Goal: Check status: Check status

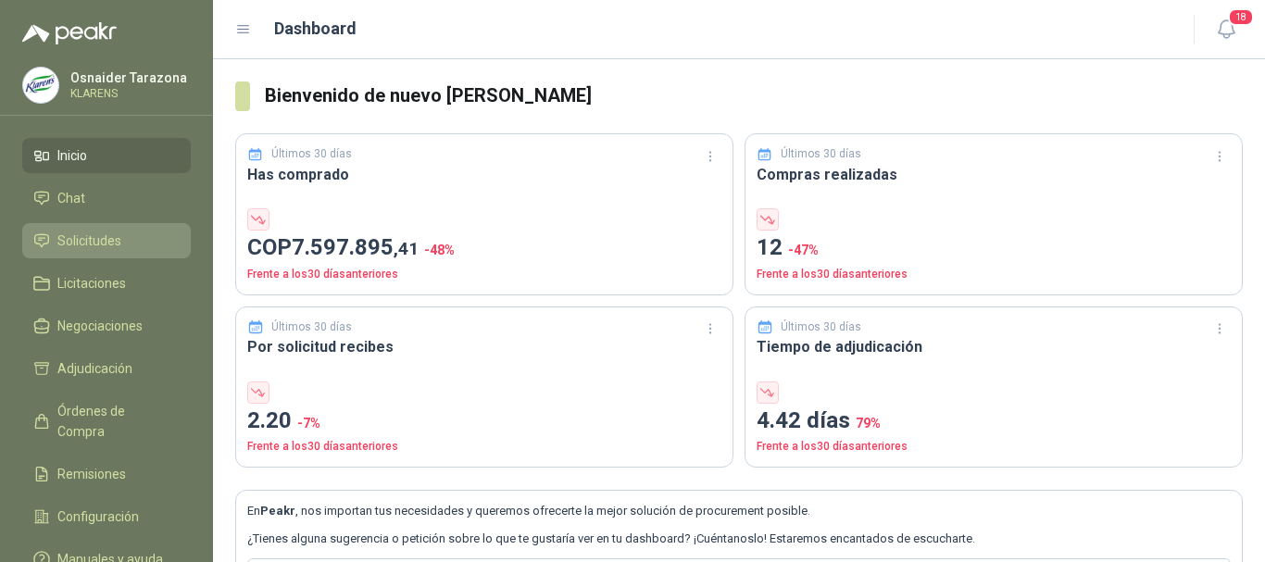
click at [113, 232] on span "Solicitudes" at bounding box center [89, 241] width 64 height 20
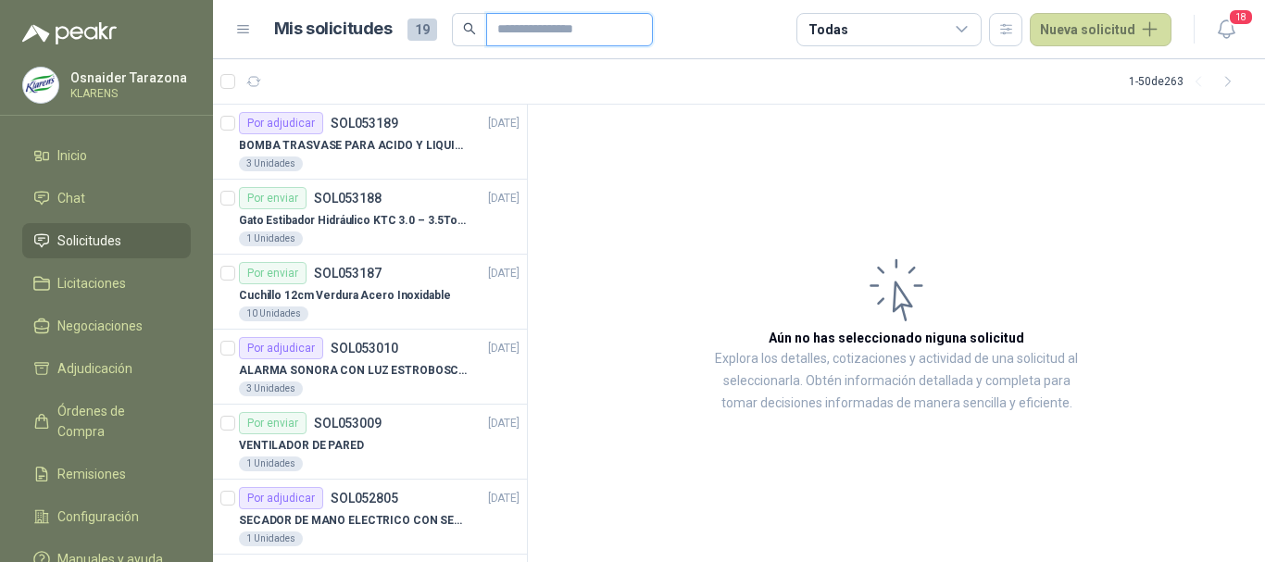
click at [532, 32] on input "text" at bounding box center [562, 29] width 130 height 31
click at [544, 26] on input "text" at bounding box center [562, 29] width 130 height 31
click at [545, 29] on input "text" at bounding box center [562, 29] width 130 height 31
click at [445, 85] on article "1 - 50 de 263" at bounding box center [739, 81] width 1052 height 44
click at [554, 30] on input "text" at bounding box center [562, 29] width 130 height 31
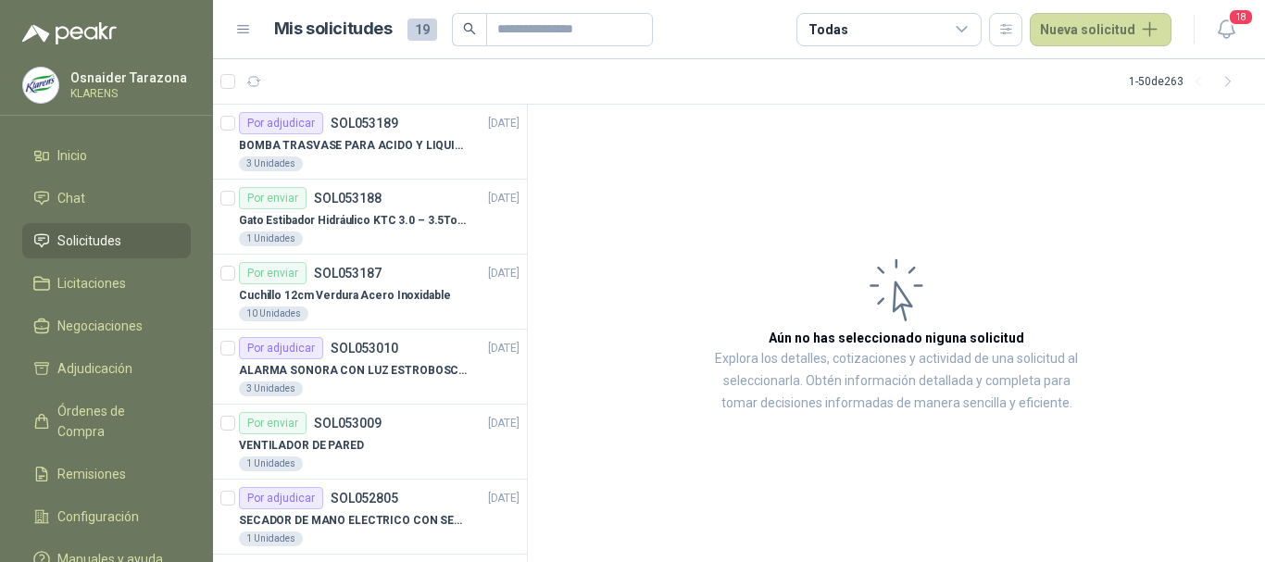
click at [428, 77] on article "1 - 50 de 263" at bounding box center [739, 81] width 1052 height 44
click at [417, 87] on article "1 - 50 de 263" at bounding box center [739, 81] width 1052 height 44
click at [532, 30] on input "text" at bounding box center [562, 29] width 130 height 31
type input "******"
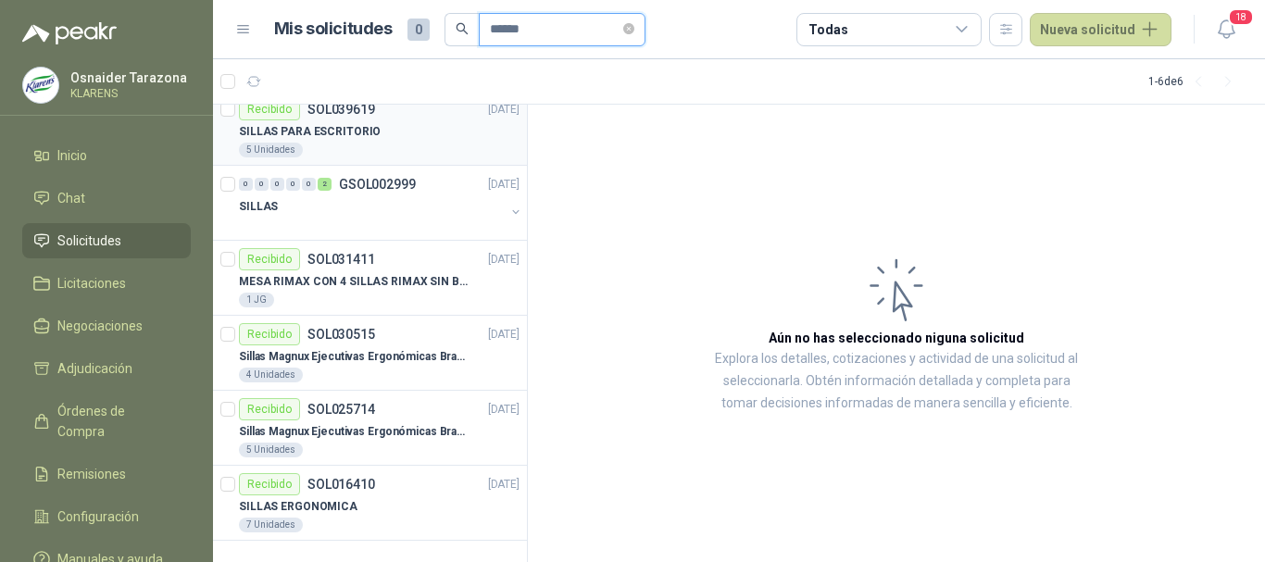
scroll to position [18, 0]
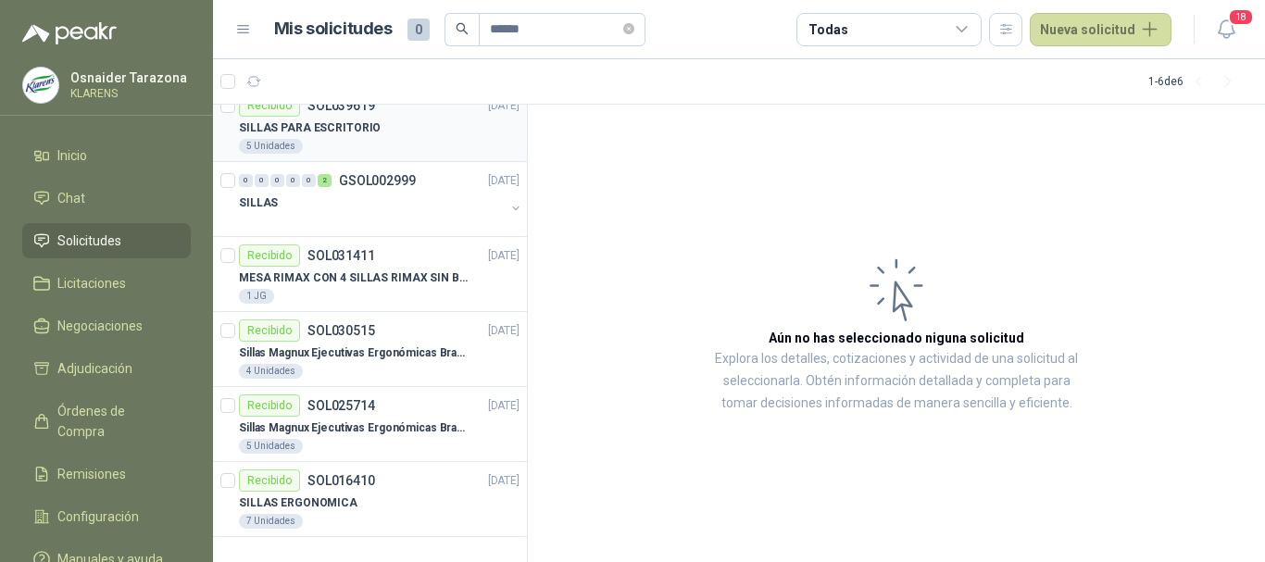
click at [382, 124] on div "SILLAS PARA ESCRITORIO" at bounding box center [379, 128] width 281 height 22
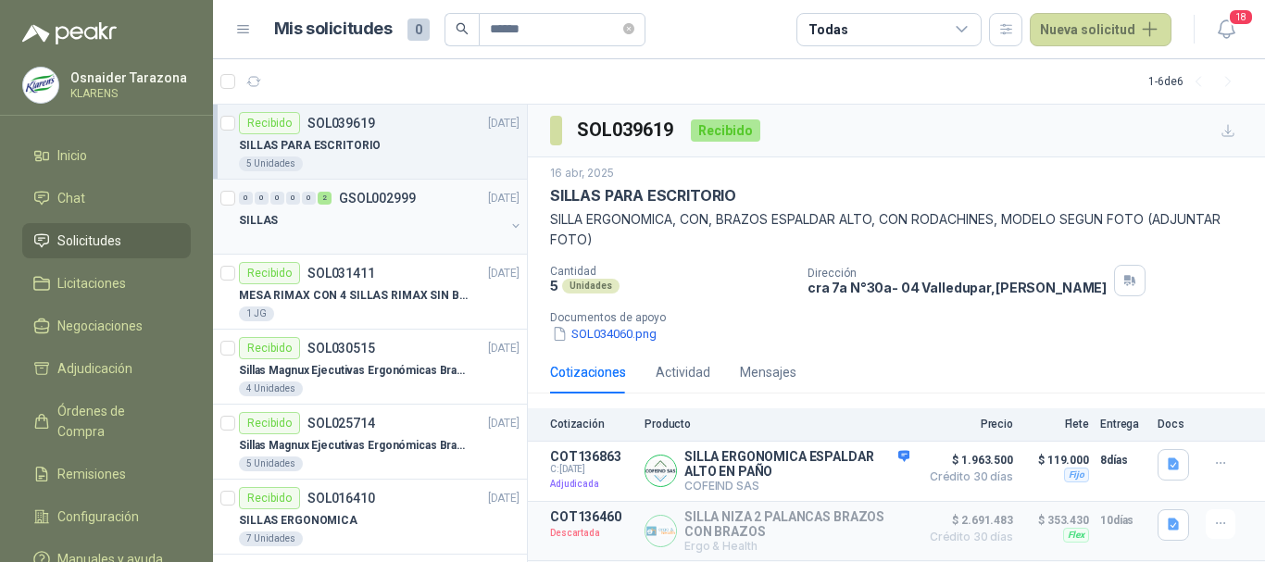
click at [378, 214] on div "SILLAS" at bounding box center [372, 220] width 266 height 22
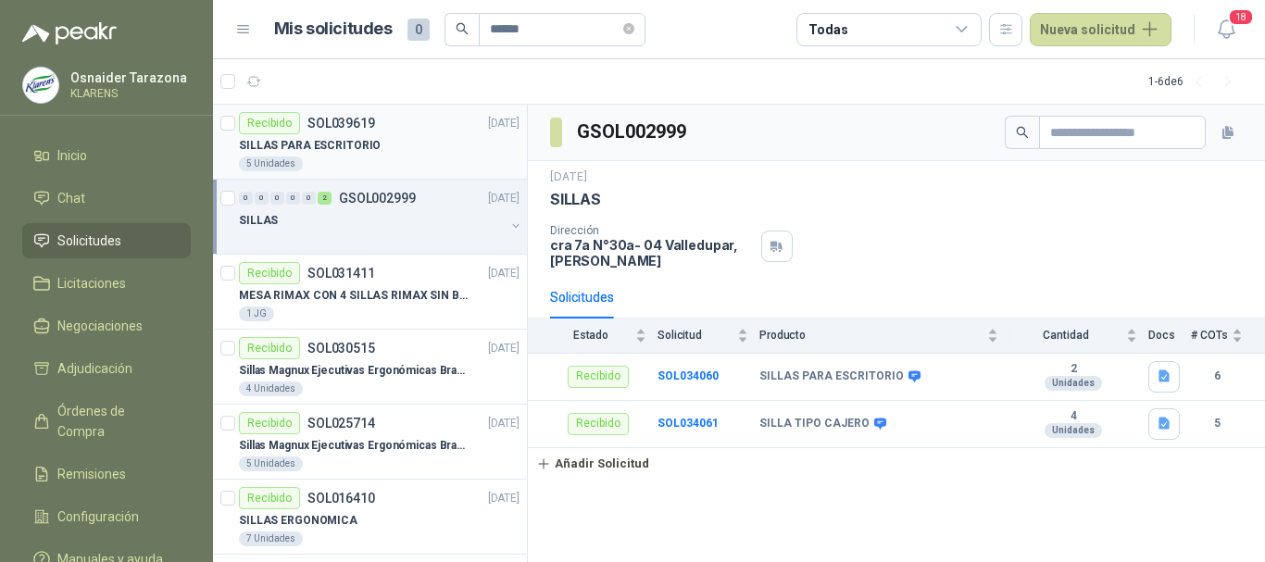
click at [332, 144] on p "SILLAS PARA ESCRITORIO" at bounding box center [310, 146] width 142 height 18
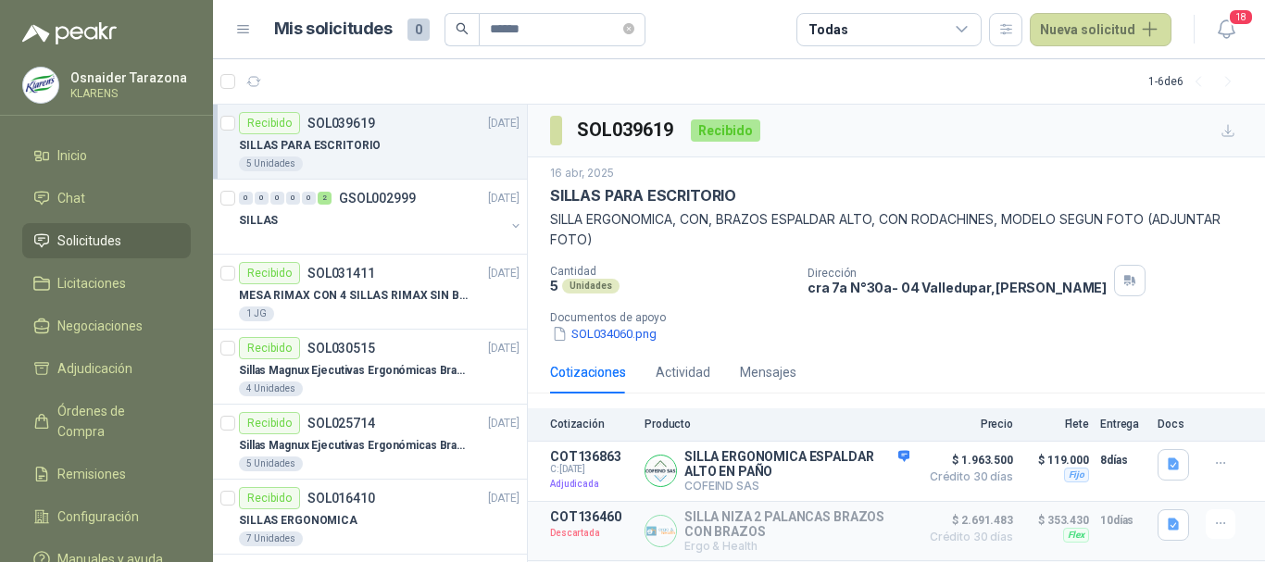
scroll to position [93, 0]
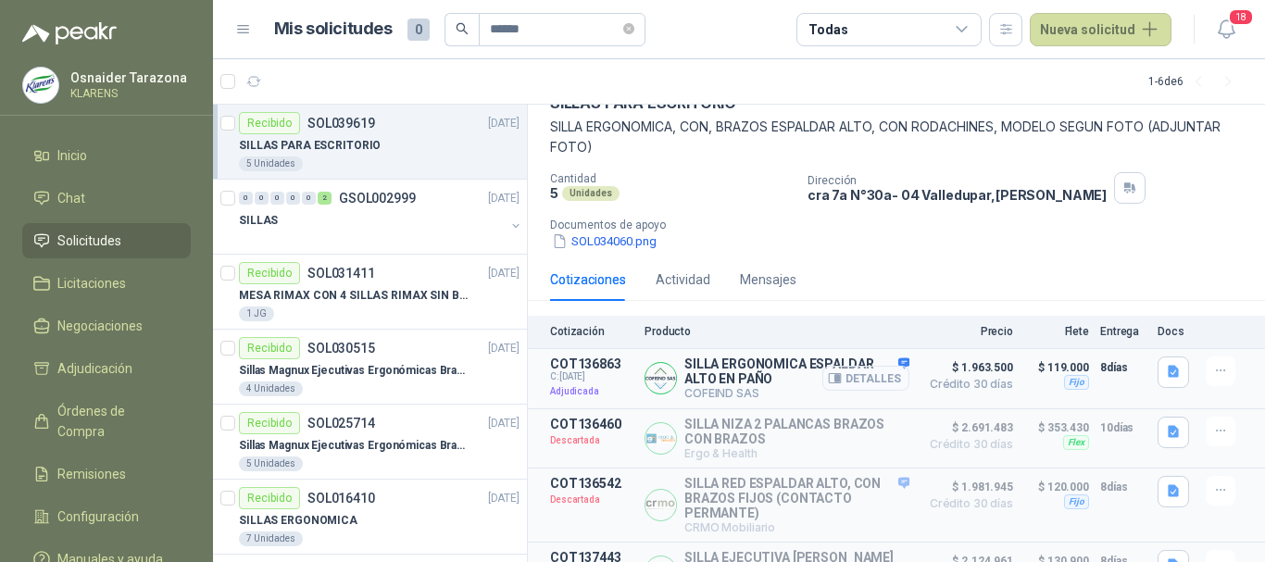
click at [870, 371] on button "Detalles" at bounding box center [865, 378] width 87 height 25
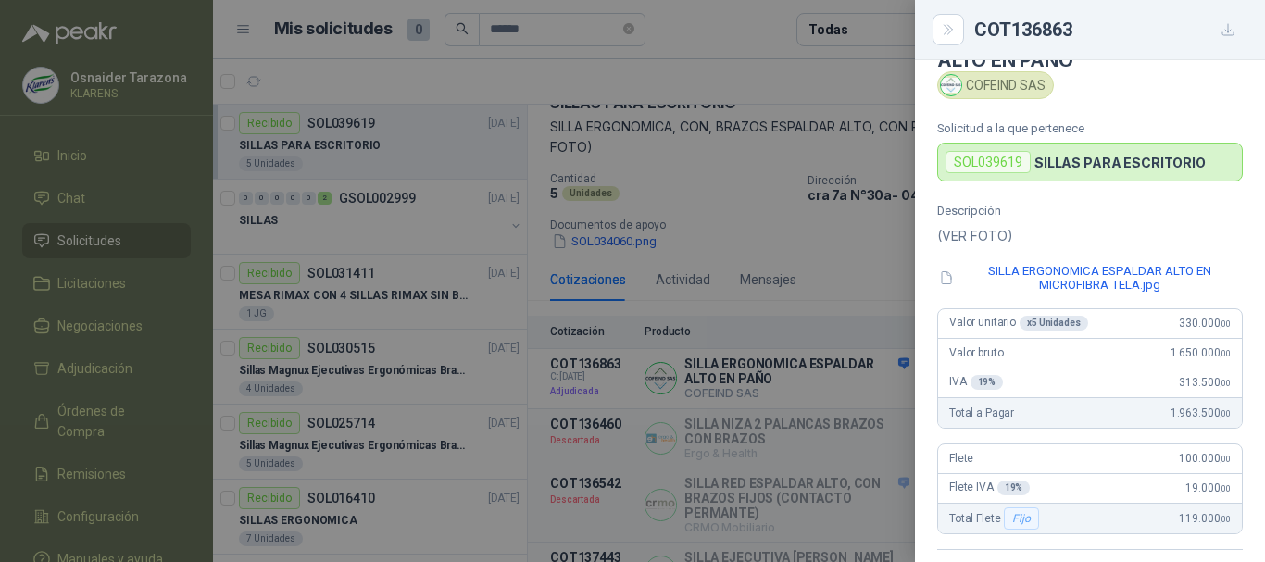
scroll to position [0, 0]
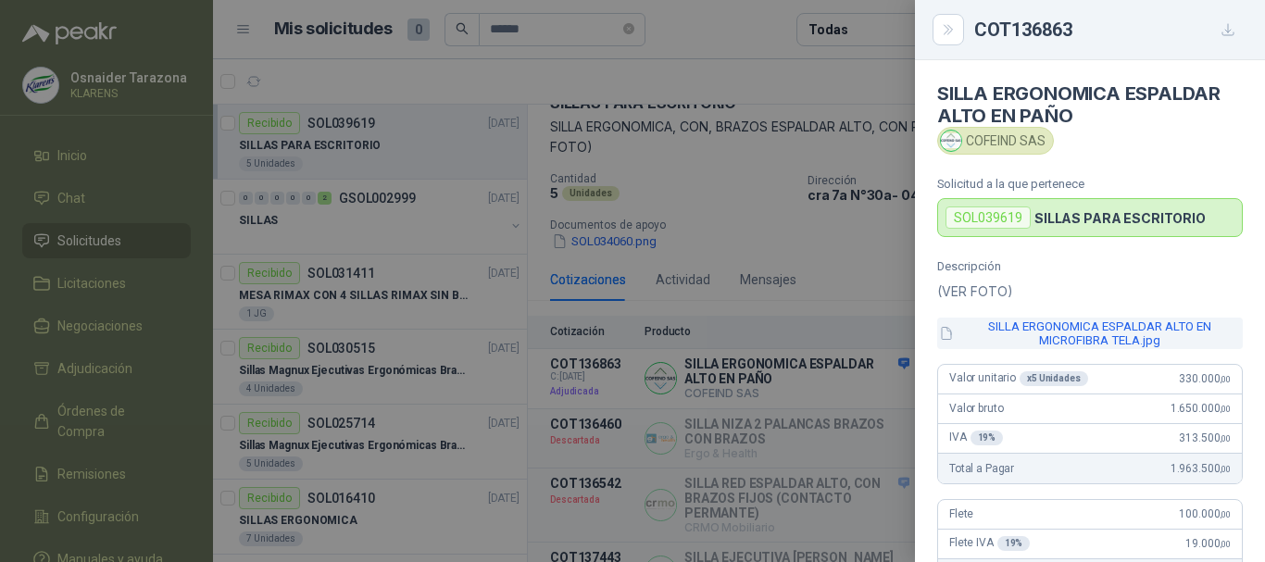
click at [1049, 343] on button "SILLA ERGONOMICA ESPALDAR ALTO EN MICROFIBRA TELA.jpg" at bounding box center [1090, 333] width 306 height 31
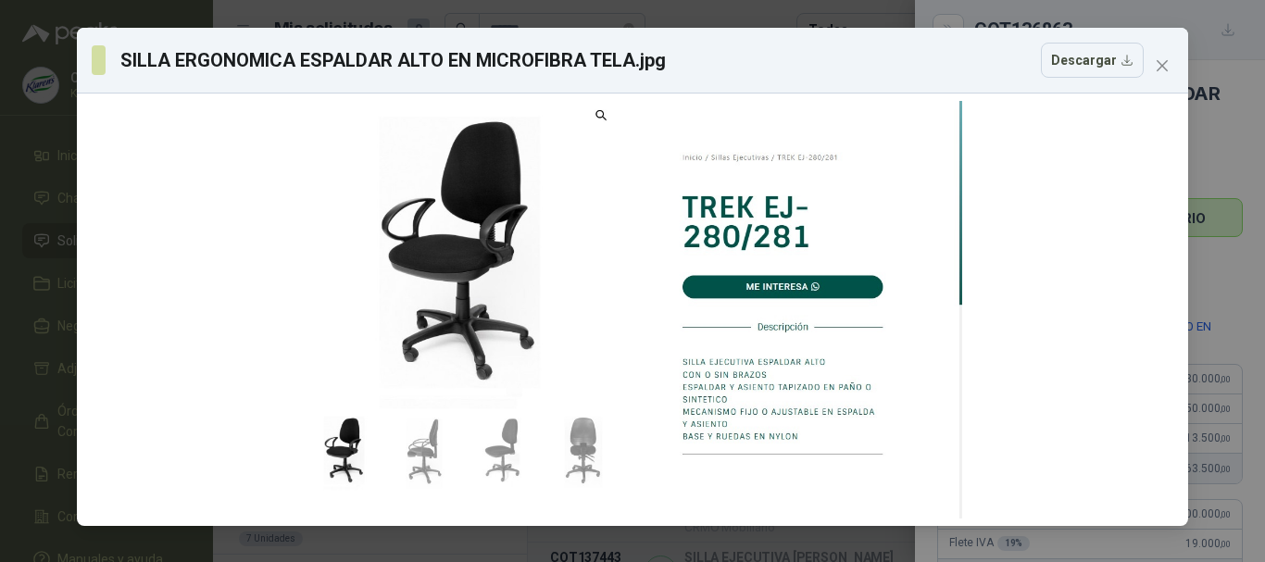
click at [0, 270] on div "SILLA ERGONOMICA ESPALDAR ALTO EN MICROFIBRA TELA.jpg Descargar" at bounding box center [632, 281] width 1265 height 562
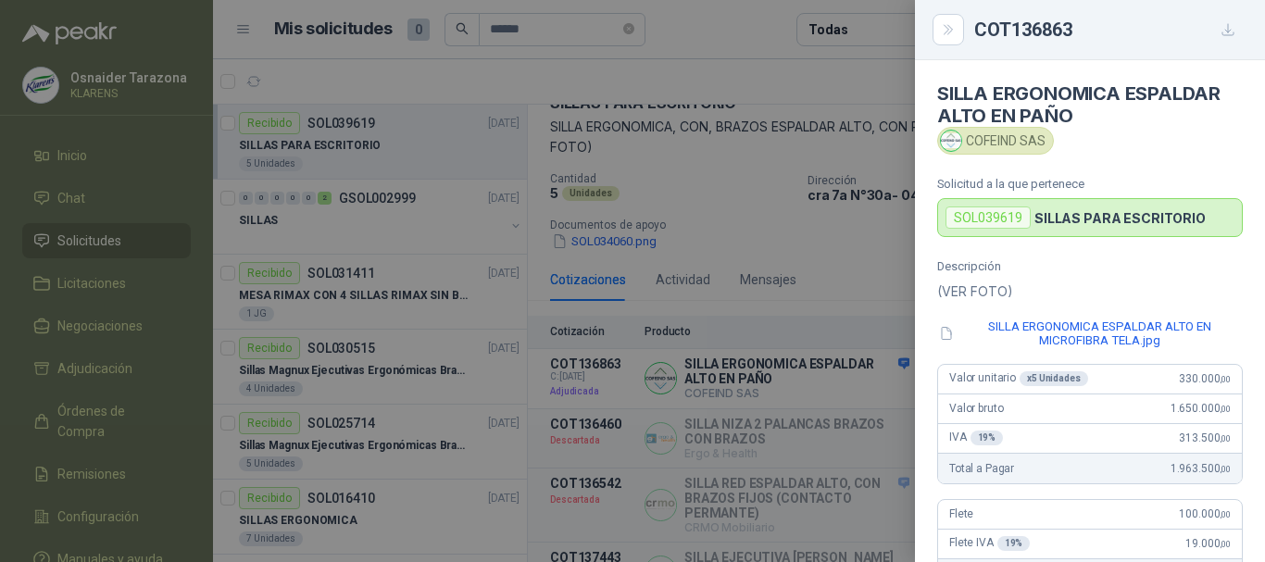
click at [770, 304] on div at bounding box center [632, 281] width 1265 height 562
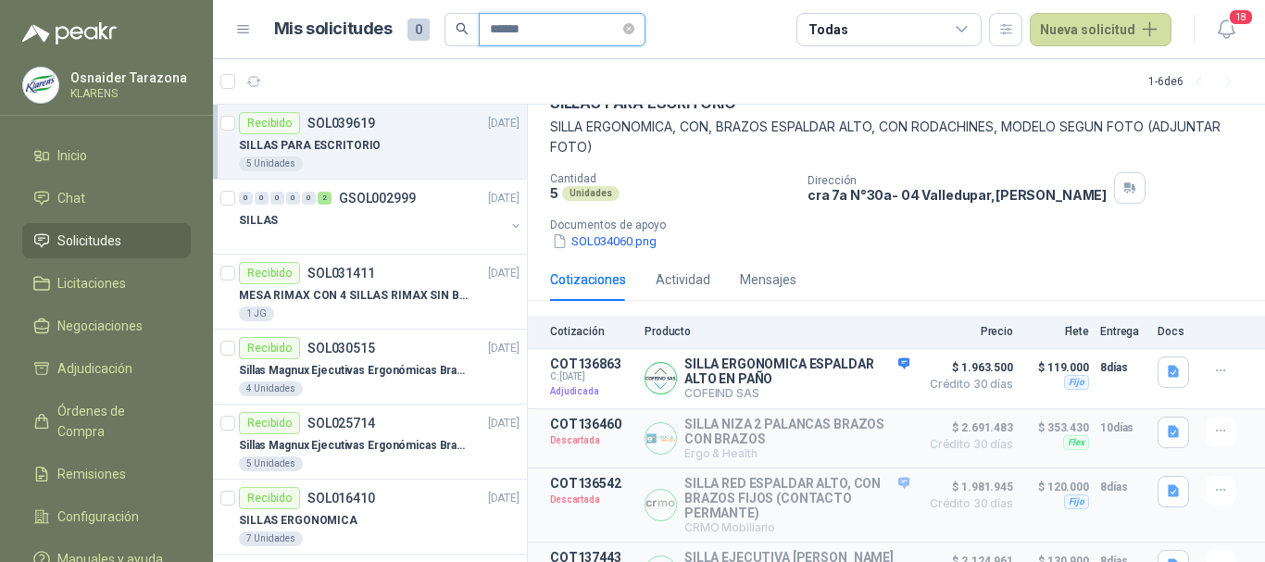
click at [551, 29] on input "******" at bounding box center [555, 29] width 130 height 31
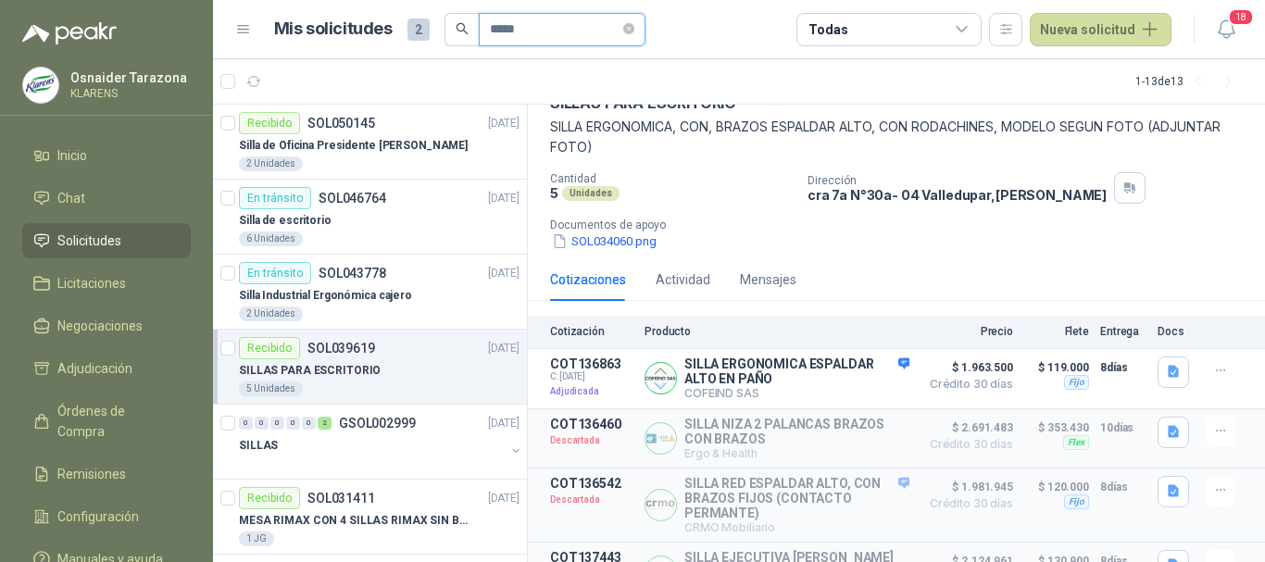
type input "*****"
click at [330, 219] on div "Silla de escritorio" at bounding box center [379, 220] width 281 height 22
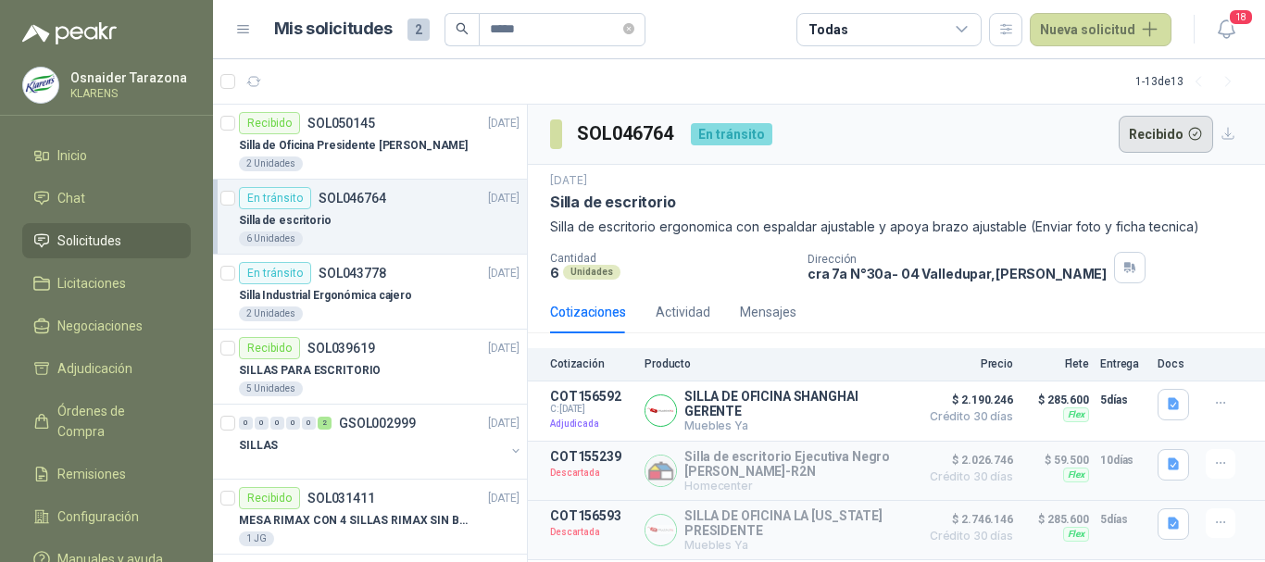
click at [1158, 132] on button "Recibido" at bounding box center [1166, 134] width 95 height 37
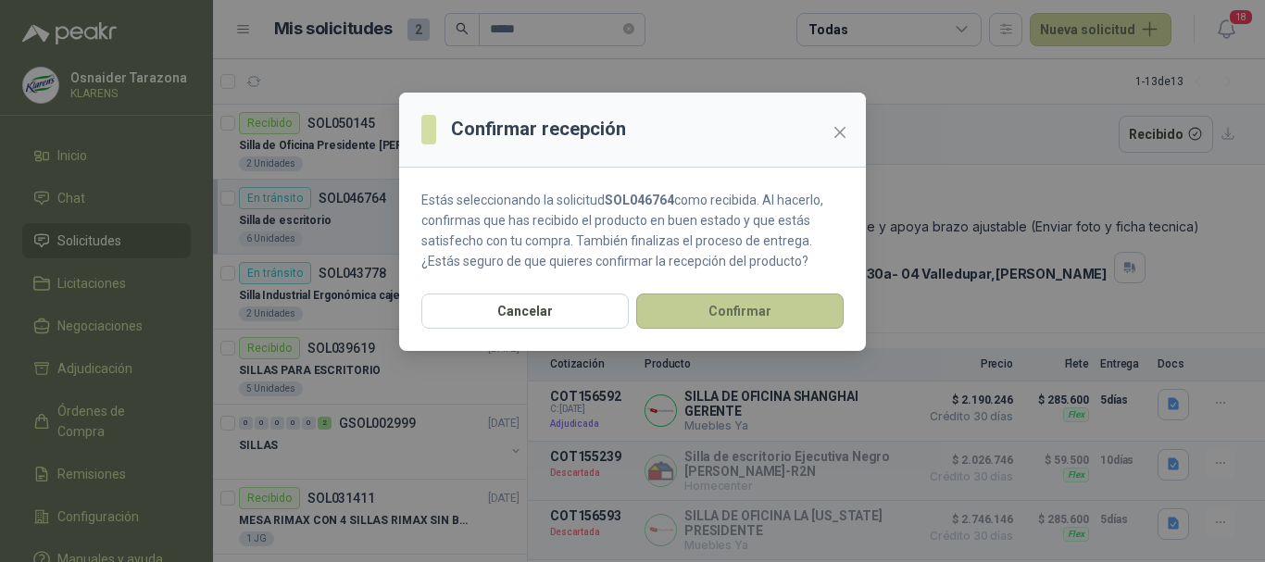
click at [774, 308] on button "Confirmar" at bounding box center [739, 311] width 207 height 35
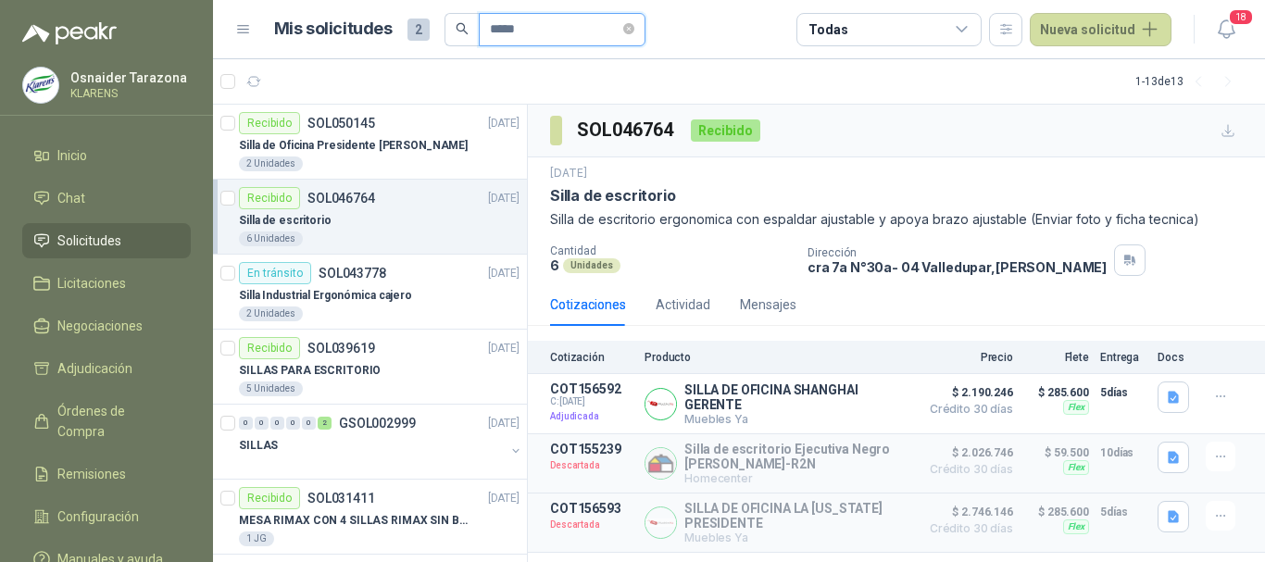
click at [496, 30] on input "*****" at bounding box center [555, 29] width 130 height 31
drag, startPoint x: 519, startPoint y: 26, endPoint x: 616, endPoint y: 33, distance: 96.6
click at [519, 26] on input "*****" at bounding box center [555, 29] width 130 height 31
click at [634, 24] on icon "close-circle" at bounding box center [628, 28] width 11 height 11
click at [565, 37] on input "text" at bounding box center [555, 29] width 130 height 31
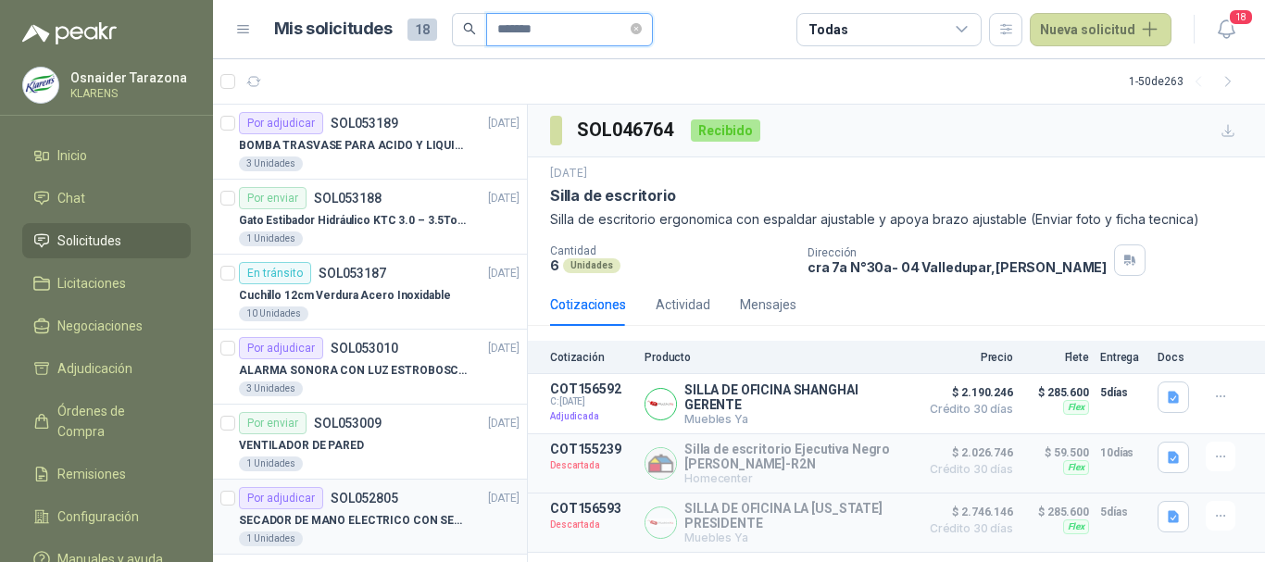
type input "*******"
click at [432, 512] on p "SECADOR DE MANO ELECTRICO CON SENSOR" at bounding box center [354, 521] width 231 height 18
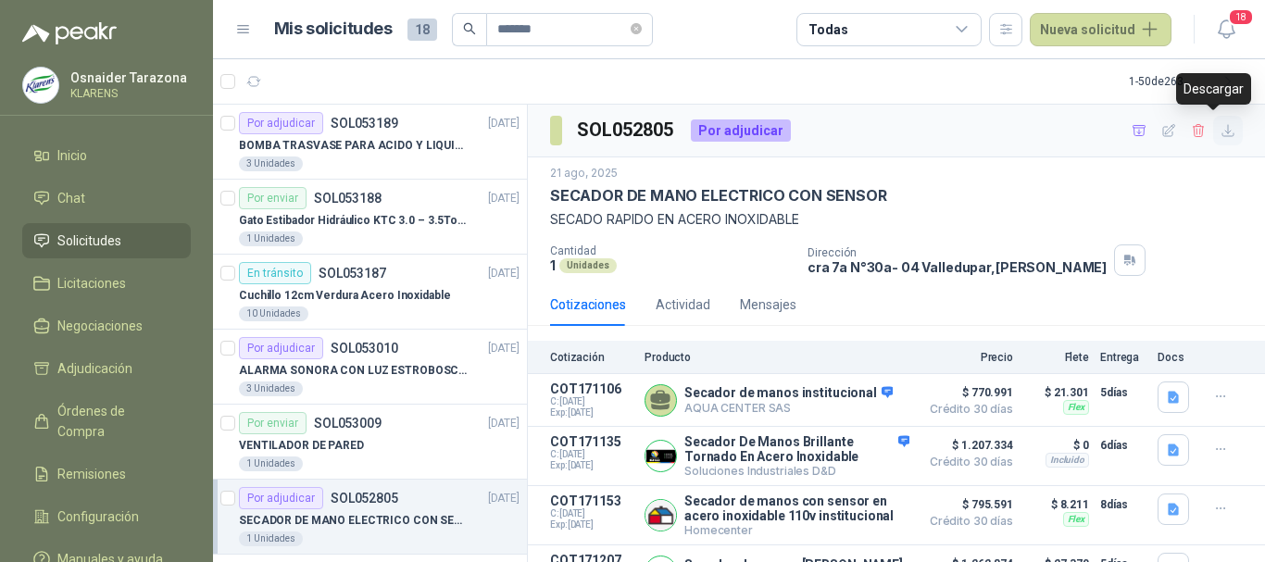
click at [1220, 133] on icon "button" at bounding box center [1228, 131] width 16 height 16
click at [874, 400] on button "Detalles" at bounding box center [865, 400] width 87 height 25
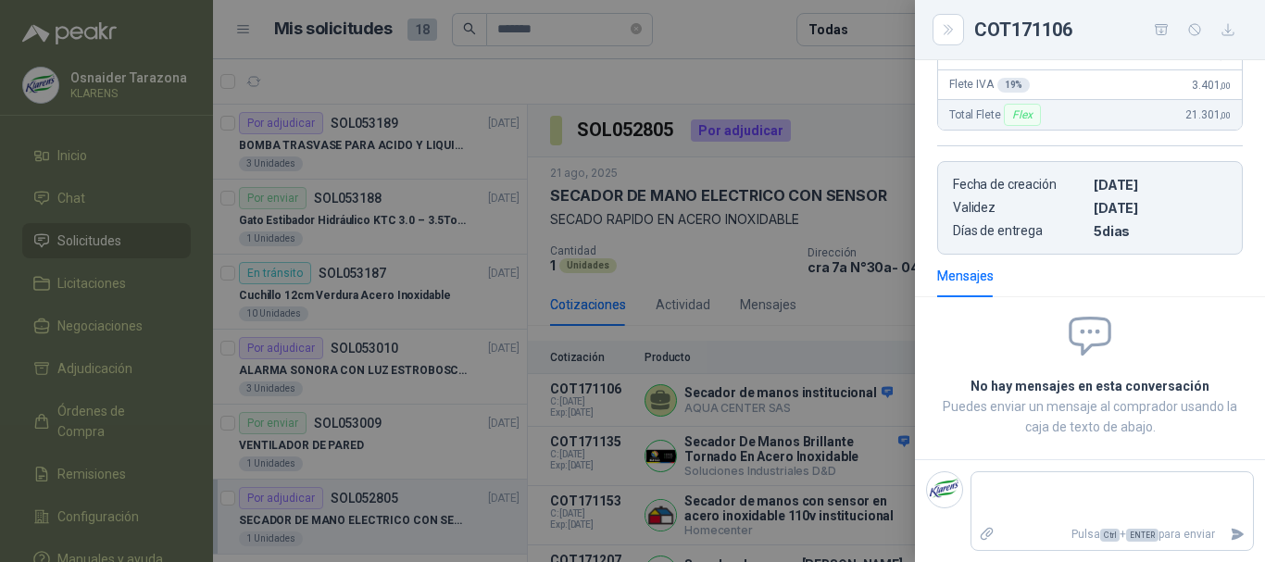
scroll to position [624, 0]
click at [860, 326] on div at bounding box center [632, 281] width 1265 height 562
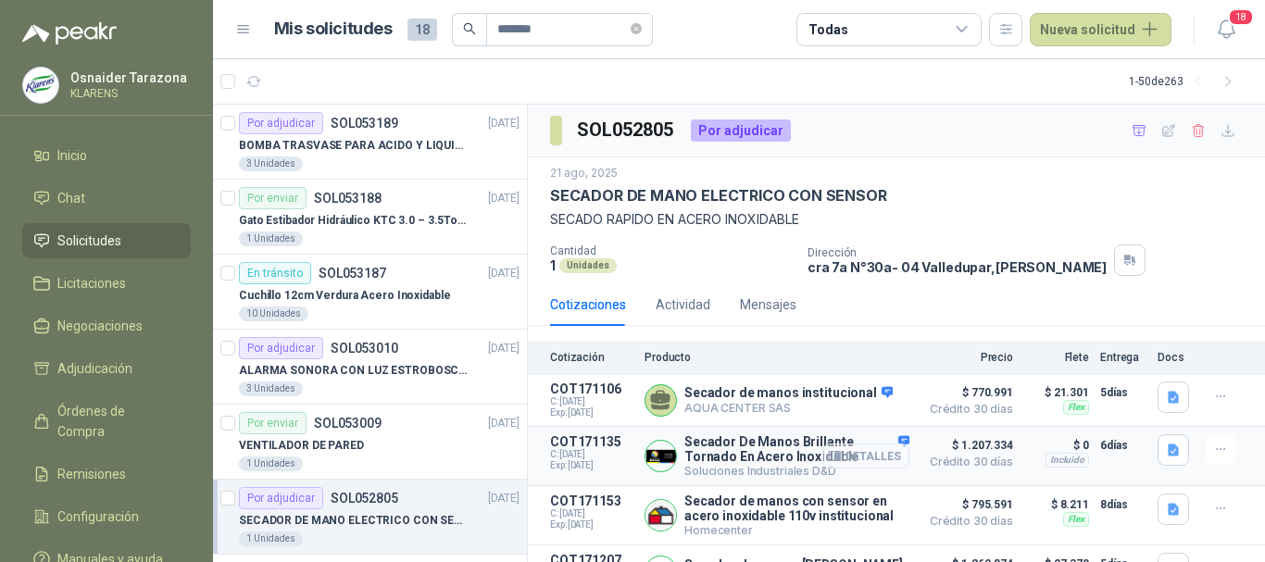
click at [860, 457] on button "Detalles" at bounding box center [865, 456] width 87 height 25
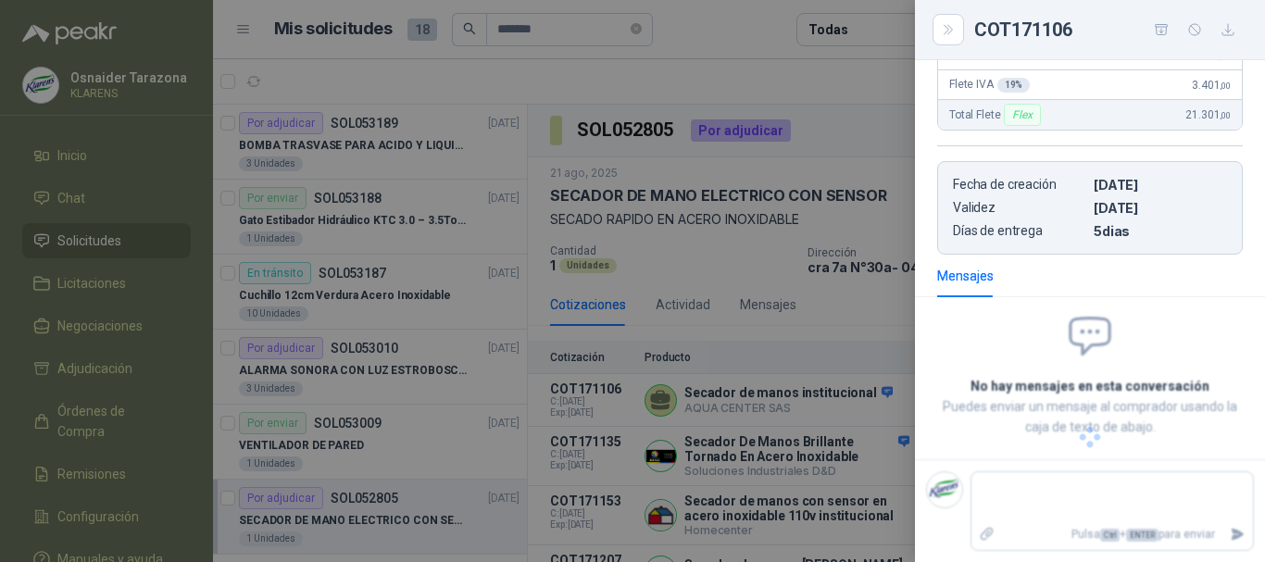
scroll to position [495, 0]
click at [800, 306] on div at bounding box center [632, 281] width 1265 height 562
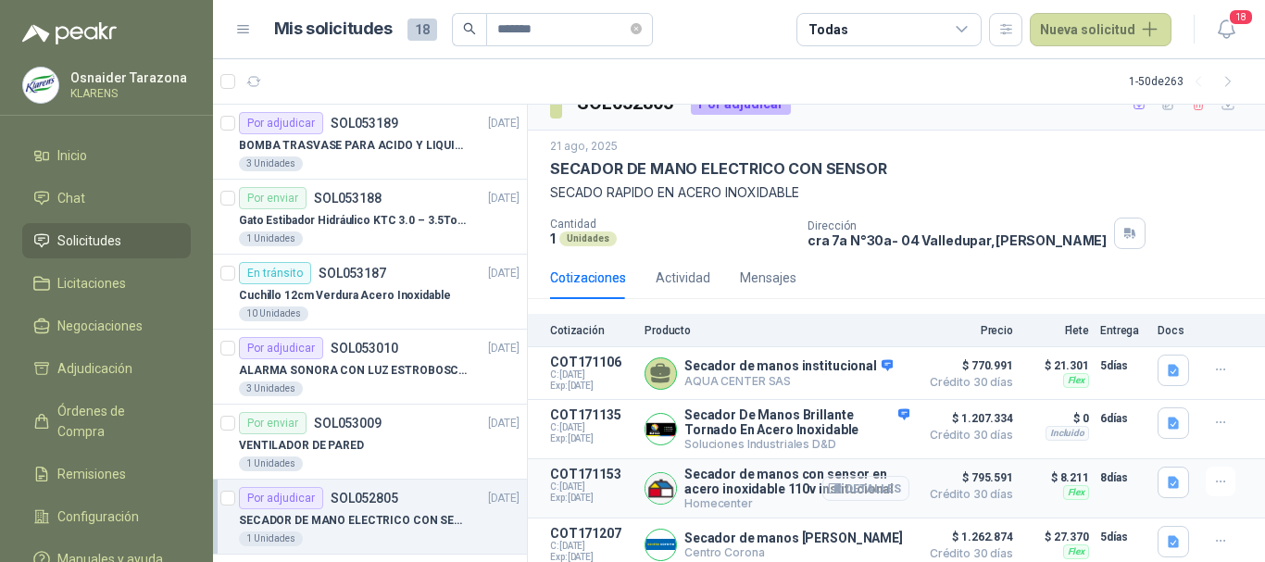
scroll to position [41, 0]
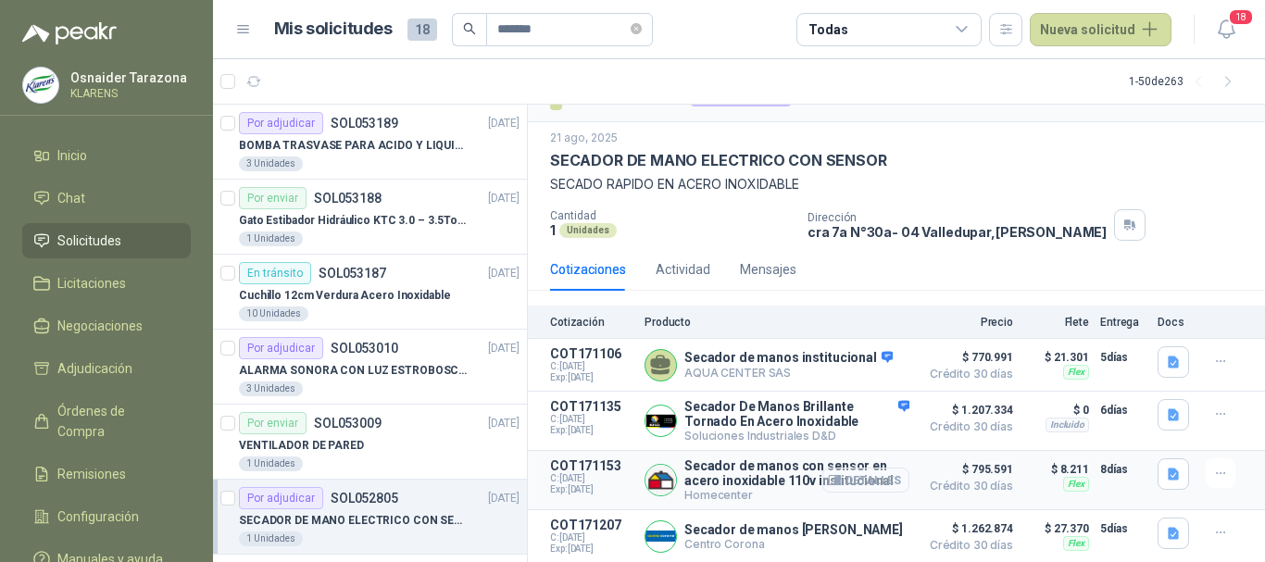
click at [855, 469] on button "Detalles" at bounding box center [865, 480] width 87 height 25
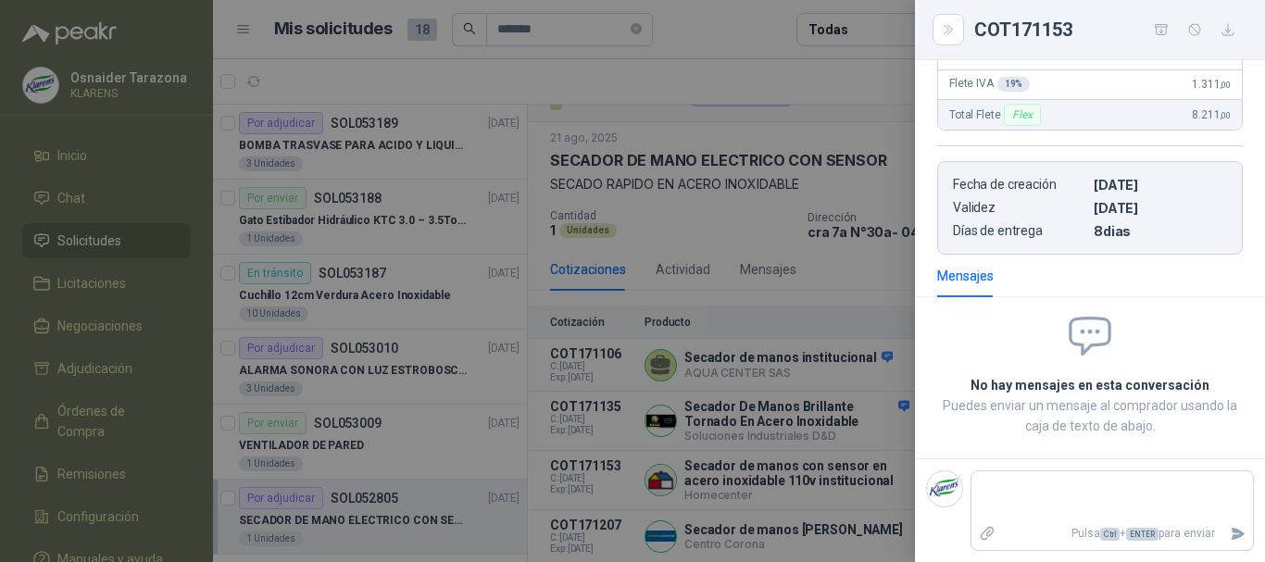
scroll to position [410, 0]
click at [780, 277] on div at bounding box center [632, 281] width 1265 height 562
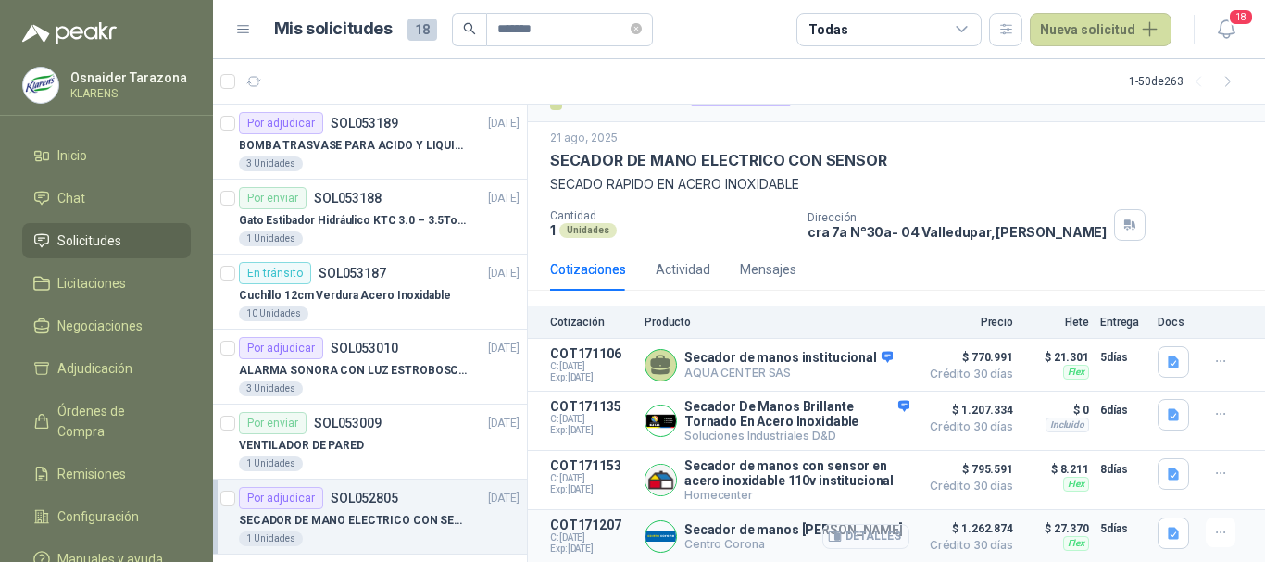
click at [849, 539] on button "Detalles" at bounding box center [865, 536] width 87 height 25
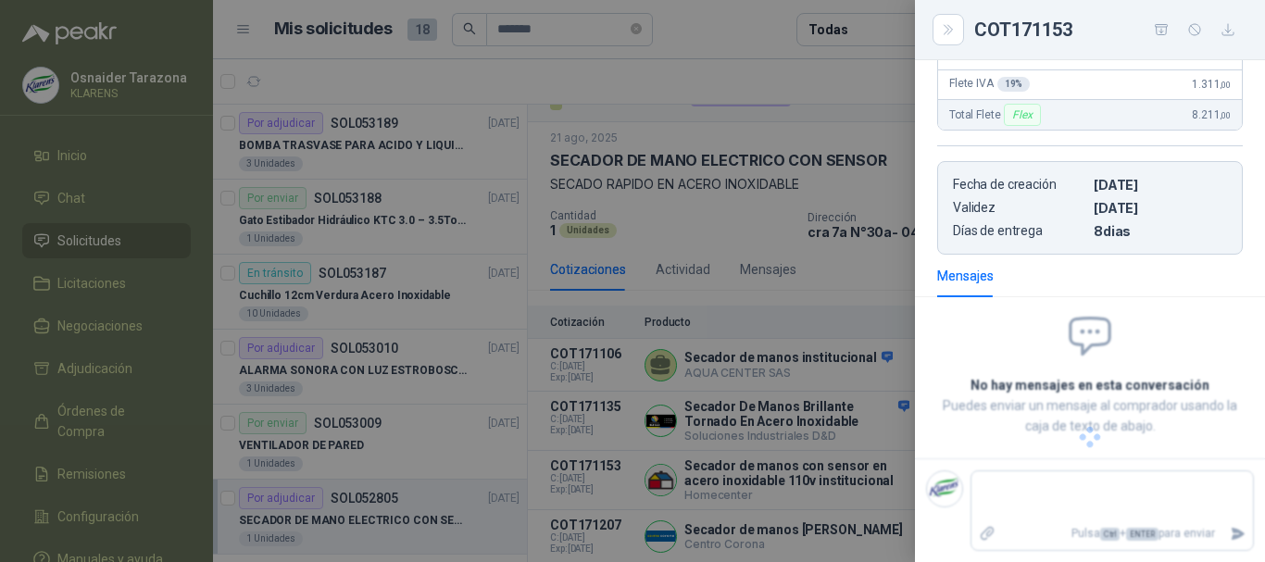
scroll to position [366, 0]
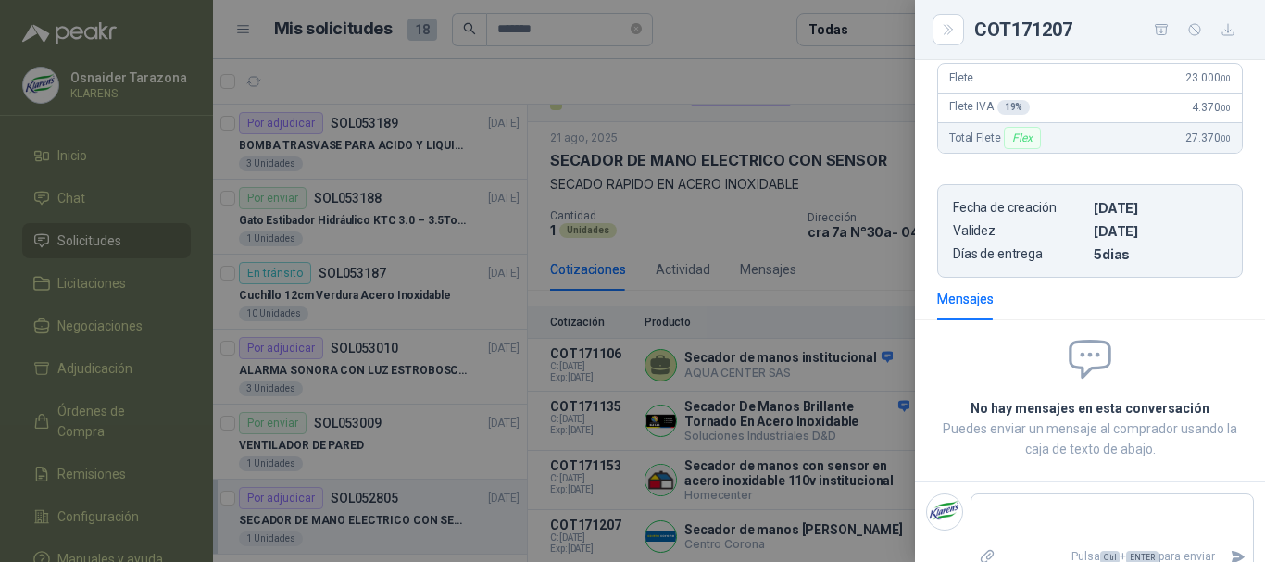
click at [747, 265] on div at bounding box center [632, 281] width 1265 height 562
